Goal: Transaction & Acquisition: Purchase product/service

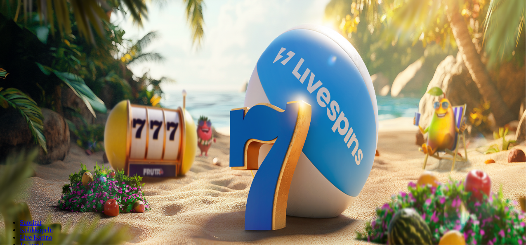
click at [7, 194] on span "minus icon" at bounding box center [7, 194] width 0 height 0
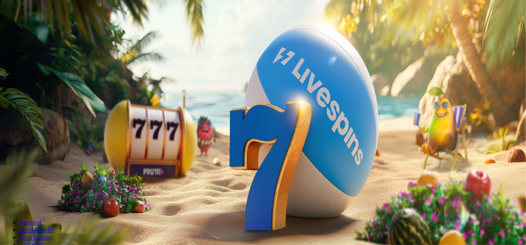
click at [7, 194] on span "minus icon" at bounding box center [7, 194] width 0 height 0
click at [10, 193] on button "button" at bounding box center [6, 194] width 7 height 2
click at [16, 194] on span "plus icon" at bounding box center [16, 194] width 0 height 0
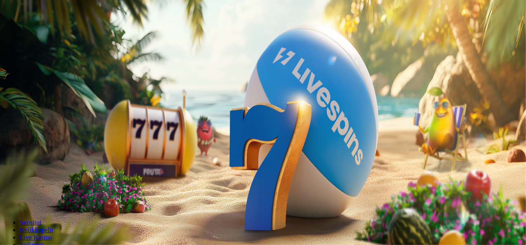
click at [16, 194] on span "plus icon" at bounding box center [16, 194] width 0 height 0
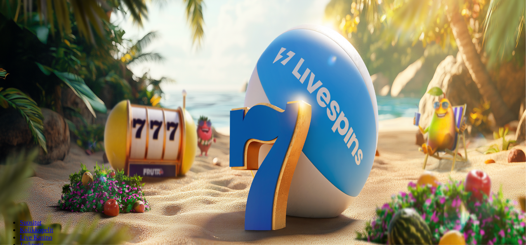
click at [7, 194] on span "minus icon" at bounding box center [7, 194] width 0 height 0
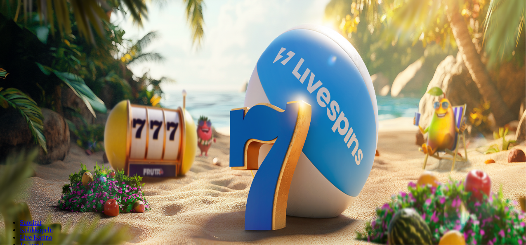
click at [7, 194] on span "minus icon" at bounding box center [7, 194] width 0 height 0
type input "**"
click at [43, 197] on span "Talleta ja pelaa" at bounding box center [25, 200] width 37 height 6
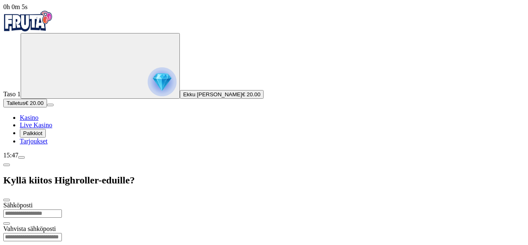
click at [62, 209] on input "email" at bounding box center [32, 213] width 59 height 8
type input "**********"
click at [62, 233] on input "email" at bounding box center [32, 237] width 59 height 8
type input "*"
type input "**********"
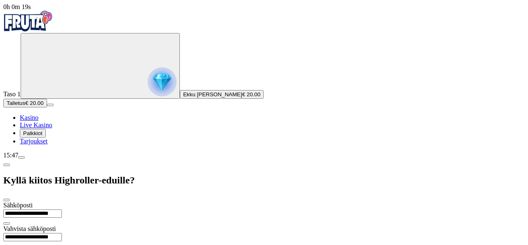
type input "*********"
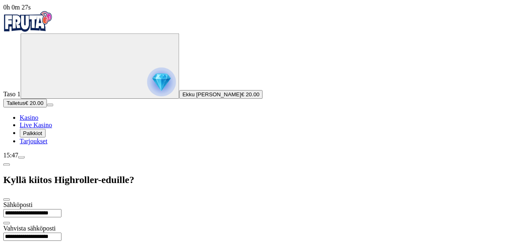
scroll to position [18, 0]
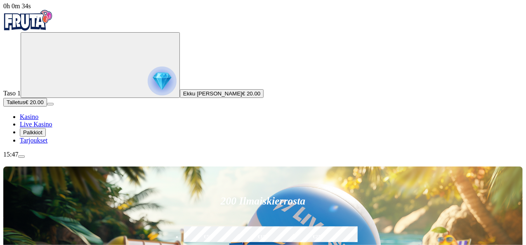
scroll to position [1, 0]
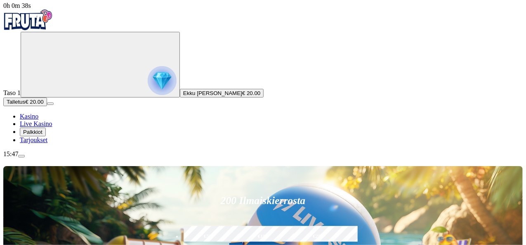
click at [84, 127] on div "Taso 1 Ekku Veikko [PERSON_NAME] € 20.00 Talletus € 20.00 Kasino Live Kasino Pa…" at bounding box center [262, 88] width 519 height 112
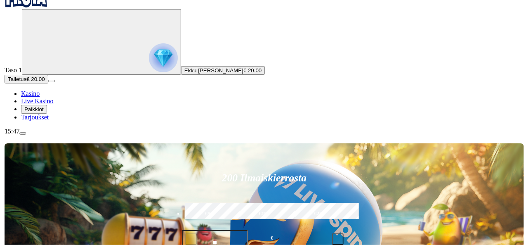
scroll to position [0, 0]
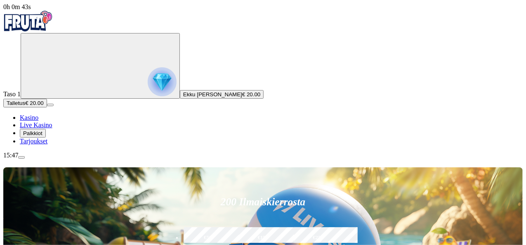
click at [183, 97] on span "Ekku [PERSON_NAME]" at bounding box center [212, 94] width 59 height 6
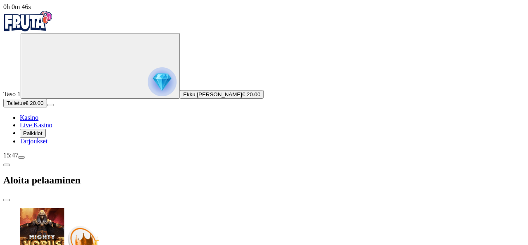
click at [270, 159] on div "Aloita pelaaminen" at bounding box center [263, 180] width 521 height 42
click at [7, 200] on span "close icon" at bounding box center [7, 200] width 0 height 0
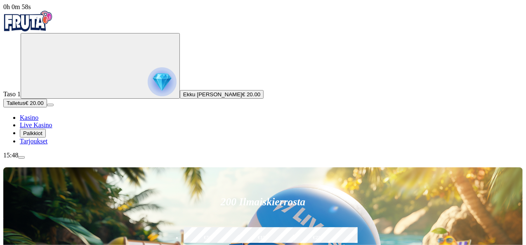
click at [39, 136] on span "Palkkiot" at bounding box center [32, 133] width 19 height 6
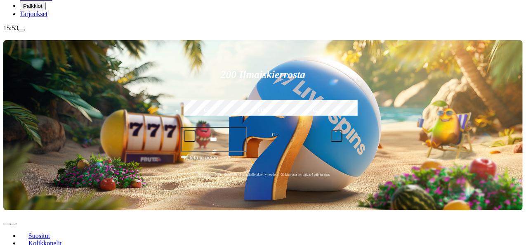
scroll to position [134, 0]
